Goal: Task Accomplishment & Management: Manage account settings

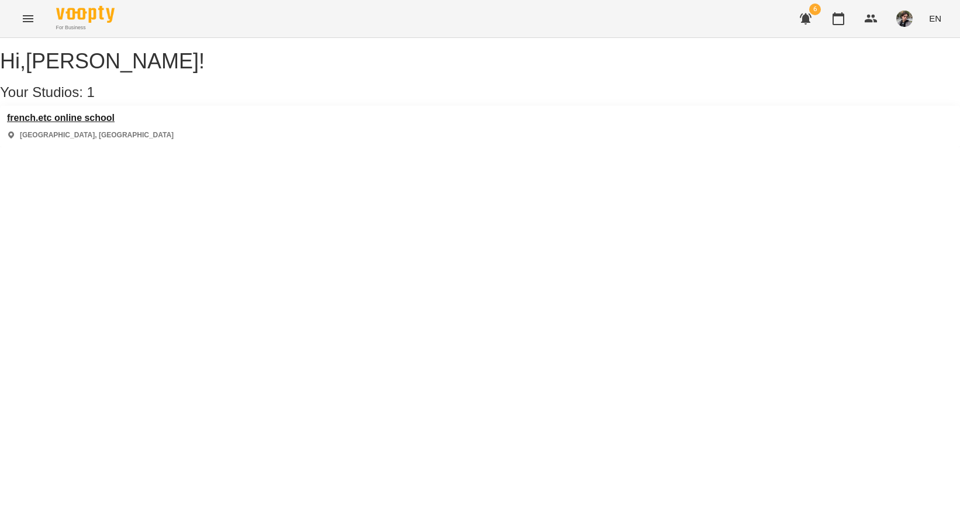
click at [109, 123] on h3 "french.etc online school" at bounding box center [90, 118] width 167 height 11
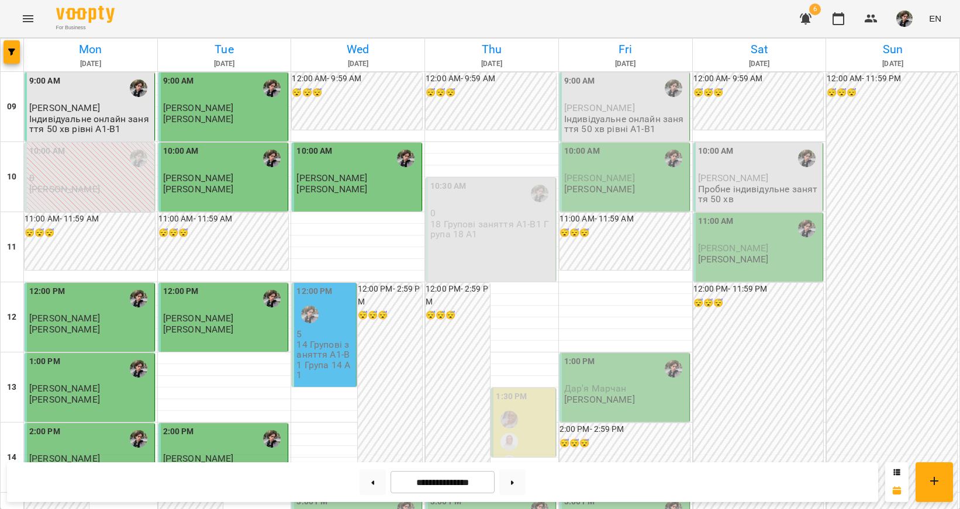
scroll to position [114, 0]
click at [325, 329] on p "5" at bounding box center [325, 334] width 57 height 10
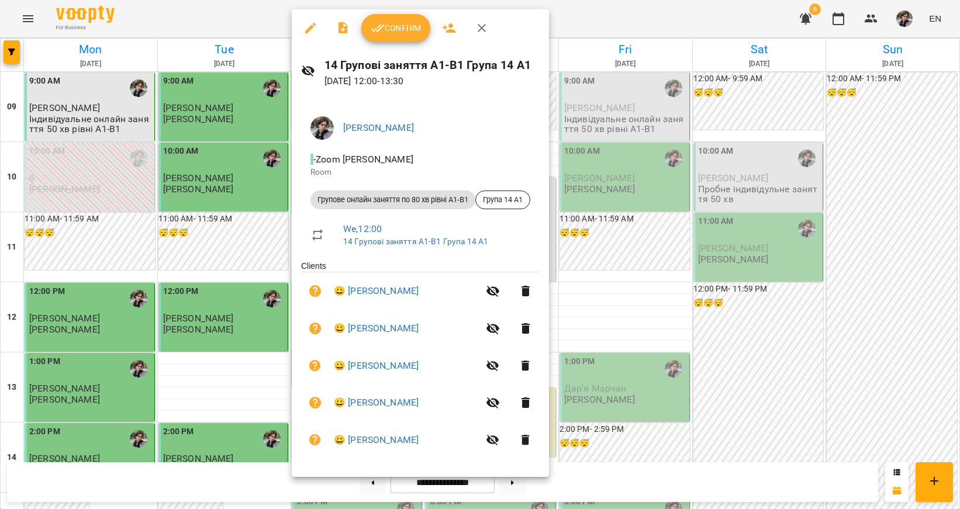
click at [407, 35] on span "Confirm" at bounding box center [396, 28] width 50 height 14
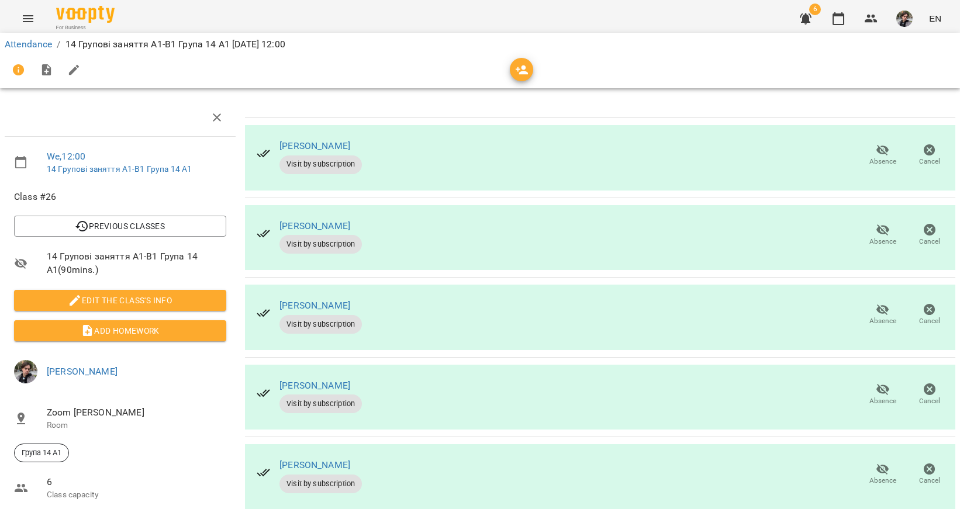
scroll to position [71, 0]
click at [882, 384] on icon "button" at bounding box center [883, 389] width 13 height 11
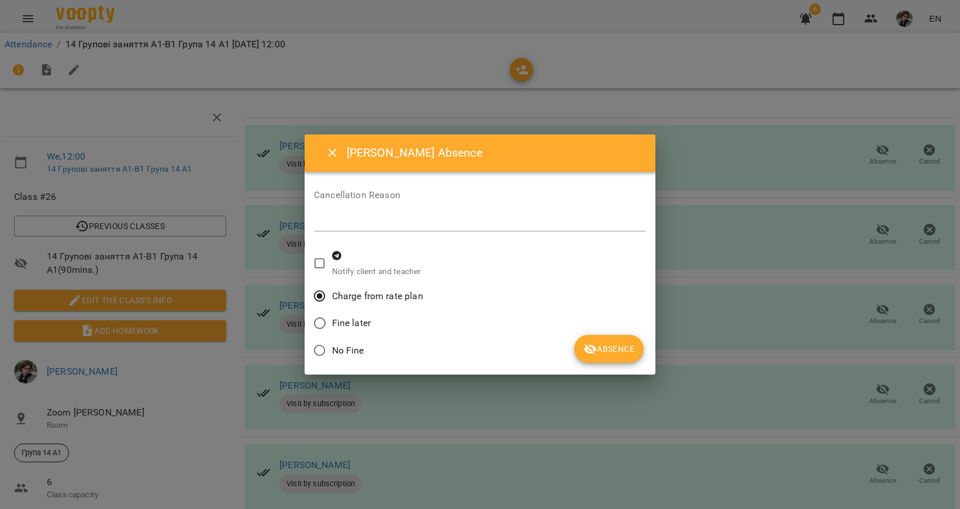
click at [621, 354] on span "Absence" at bounding box center [609, 349] width 51 height 14
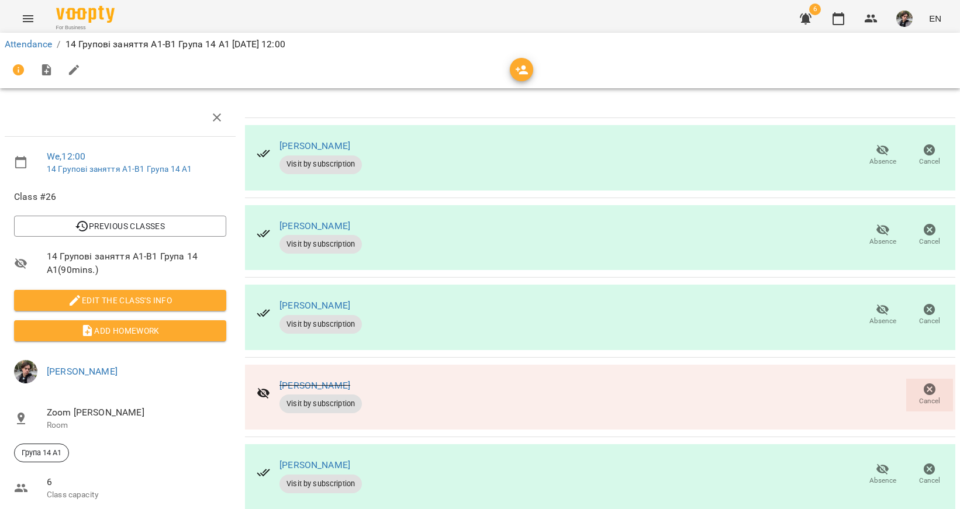
click at [890, 476] on span "Absence" at bounding box center [883, 481] width 27 height 10
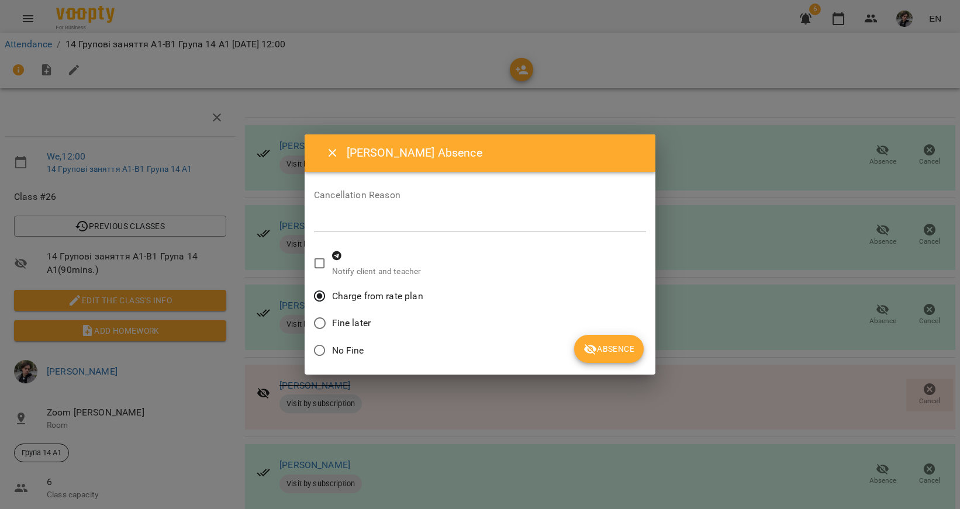
click at [618, 337] on button "Absence" at bounding box center [609, 349] width 70 height 28
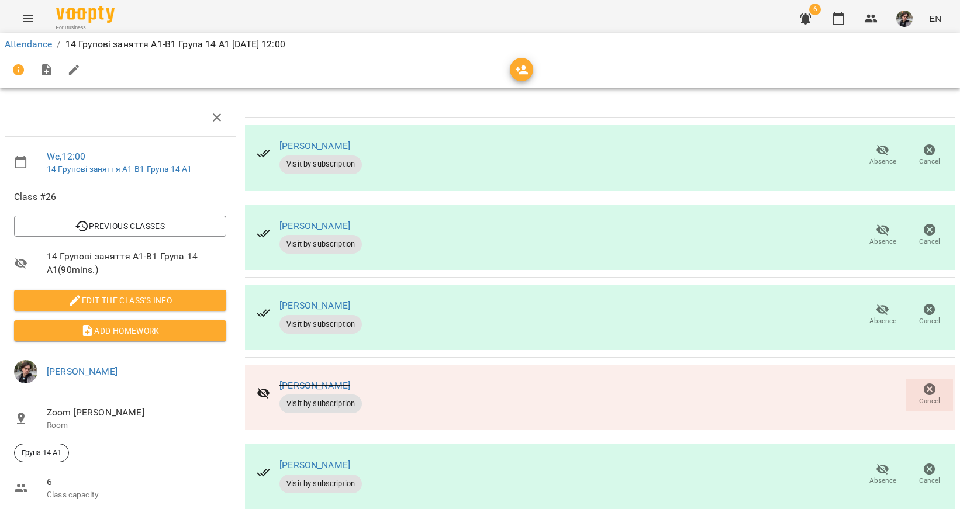
click at [878, 463] on icon "button" at bounding box center [883, 470] width 14 height 14
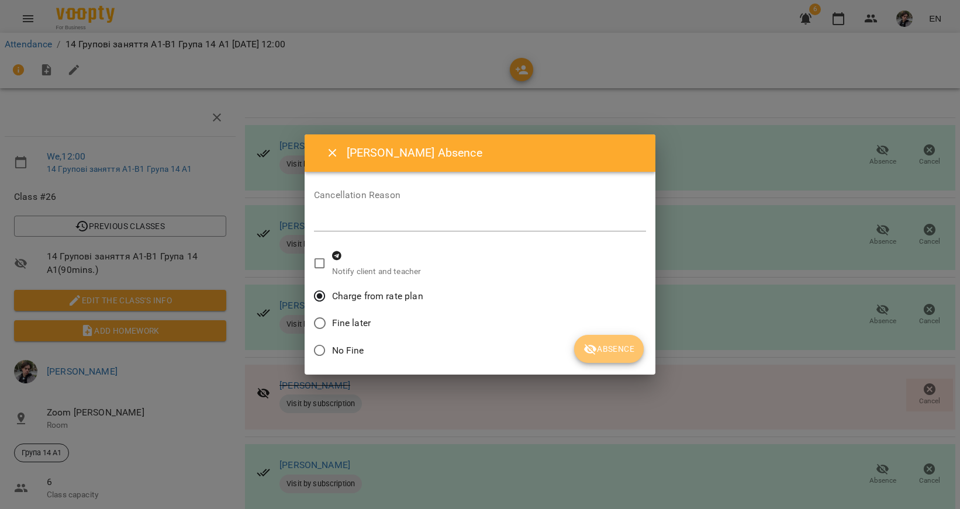
click at [601, 346] on span "Absence" at bounding box center [609, 349] width 51 height 14
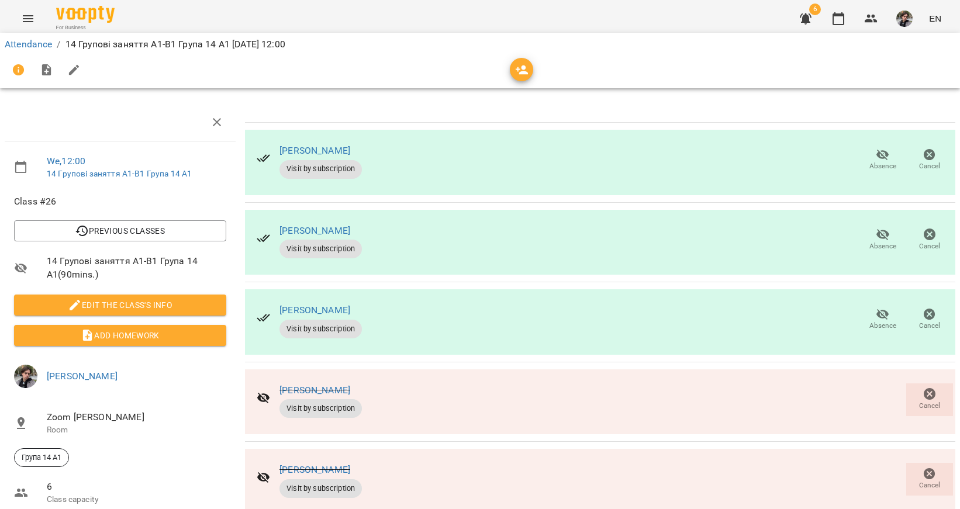
scroll to position [0, 0]
click at [908, 22] on img "button" at bounding box center [905, 19] width 16 height 16
click at [894, 44] on span "[PERSON_NAME]" at bounding box center [906, 44] width 79 height 14
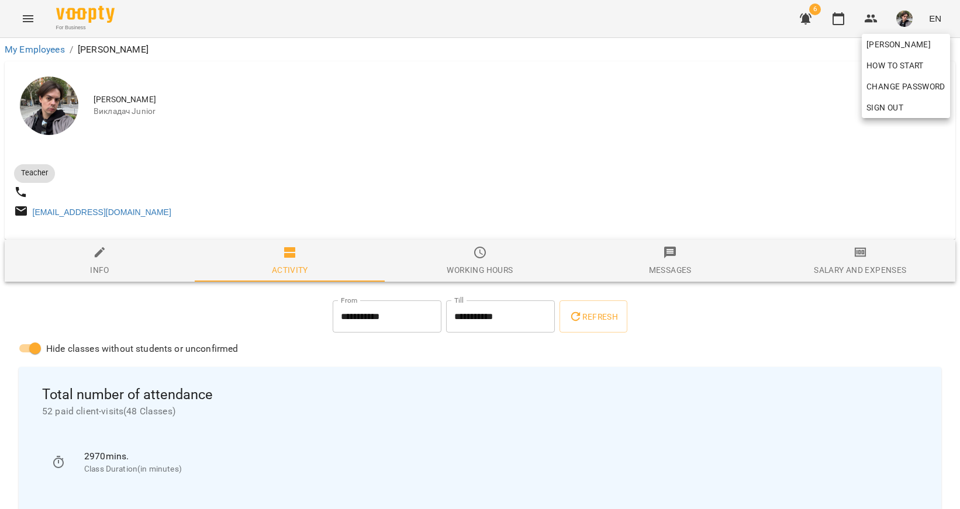
click at [590, 118] on div at bounding box center [480, 254] width 960 height 509
click at [840, 19] on icon "button" at bounding box center [839, 19] width 14 height 14
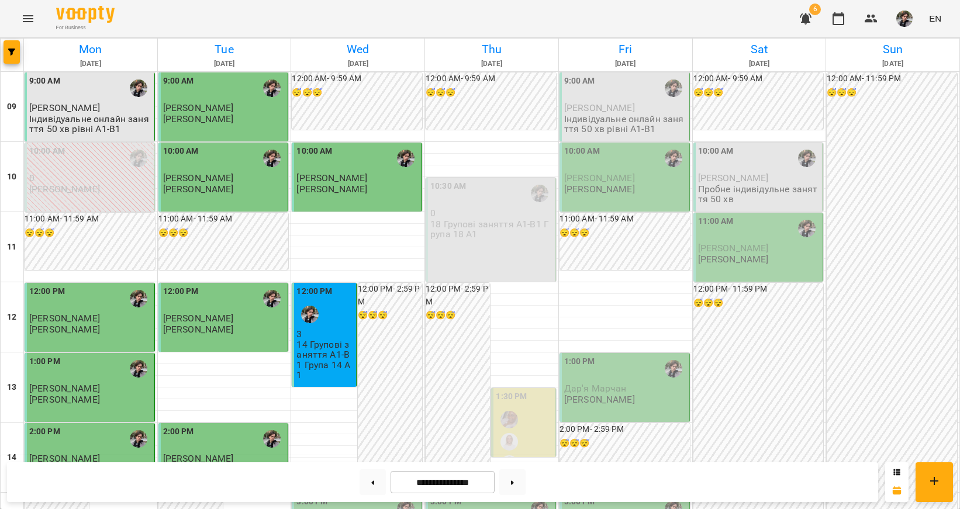
scroll to position [312, 0]
